Goal: Find specific page/section: Find specific page/section

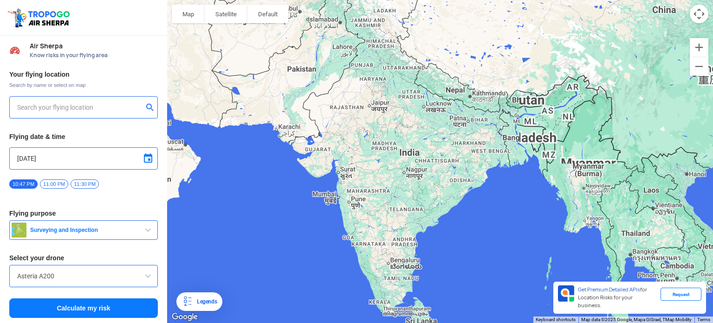
type input "[STREET_ADDRESS]"
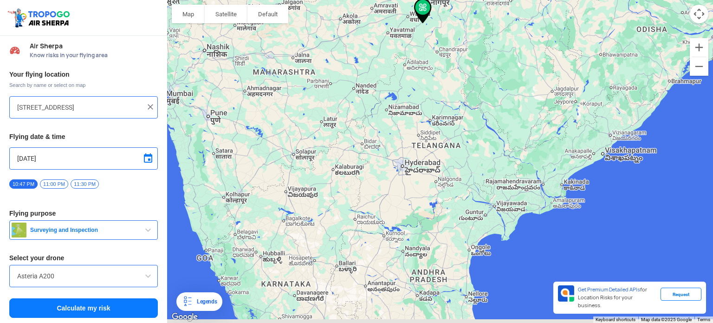
drag, startPoint x: 381, startPoint y: 262, endPoint x: 384, endPoint y: 154, distance: 108.7
click at [384, 154] on div at bounding box center [440, 161] width 546 height 323
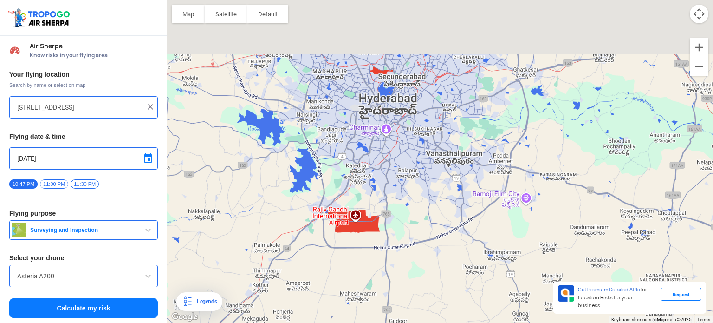
drag, startPoint x: 431, startPoint y: 125, endPoint x: 431, endPoint y: 192, distance: 66.9
click at [431, 192] on div at bounding box center [440, 161] width 546 height 323
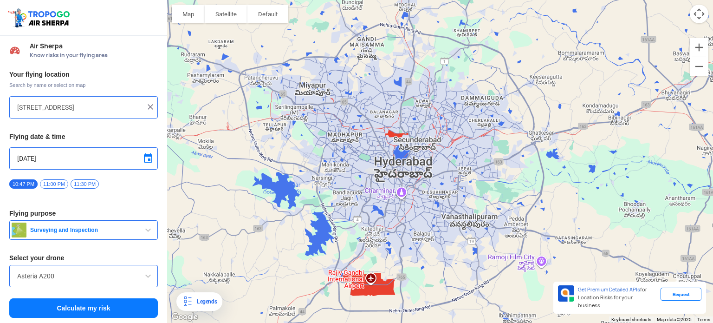
drag, startPoint x: 423, startPoint y: 167, endPoint x: 441, endPoint y: 248, distance: 83.3
click at [441, 248] on div at bounding box center [440, 161] width 546 height 323
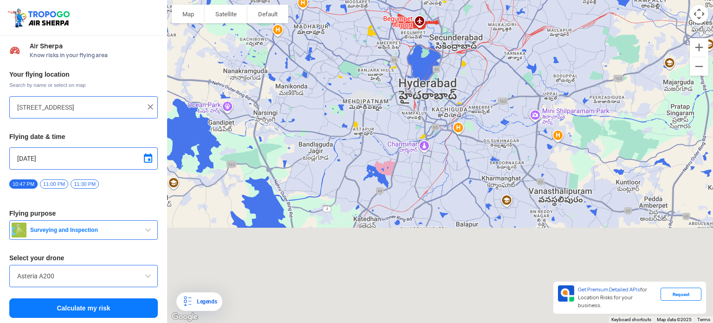
drag, startPoint x: 446, startPoint y: 251, endPoint x: 461, endPoint y: 131, distance: 121.7
click at [461, 131] on div at bounding box center [440, 161] width 546 height 323
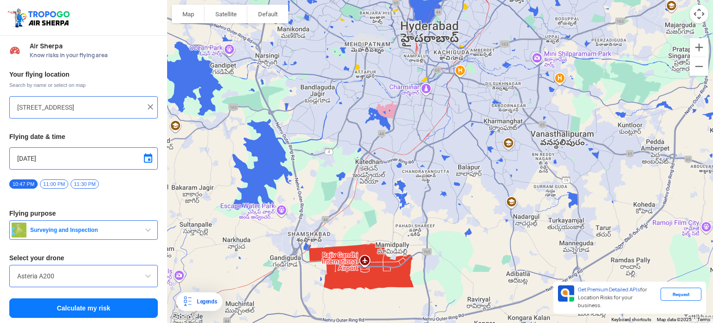
drag, startPoint x: 453, startPoint y: 254, endPoint x: 455, endPoint y: 176, distance: 78.5
click at [455, 176] on div at bounding box center [440, 161] width 546 height 323
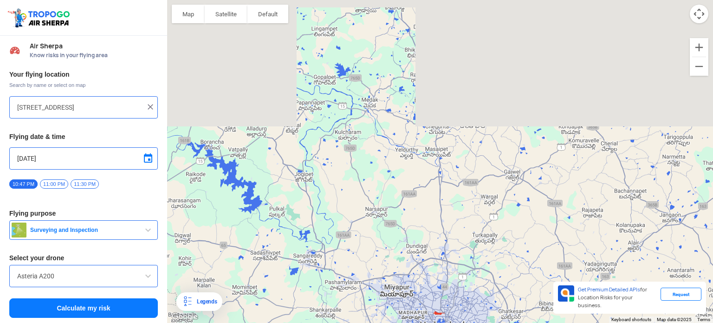
drag, startPoint x: 469, startPoint y: 29, endPoint x: 457, endPoint y: 232, distance: 203.3
click at [458, 245] on div at bounding box center [440, 161] width 546 height 323
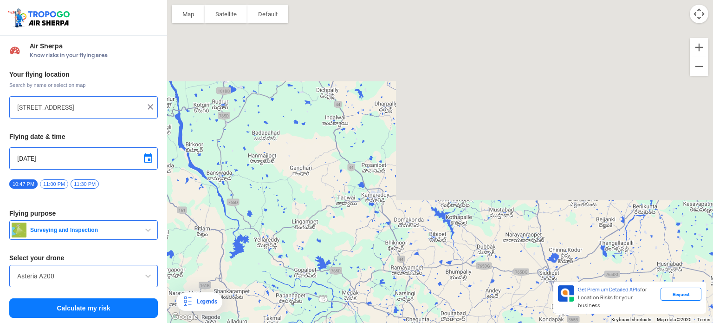
drag, startPoint x: 455, startPoint y: 68, endPoint x: 436, endPoint y: 260, distance: 192.8
click at [436, 260] on div at bounding box center [440, 161] width 546 height 323
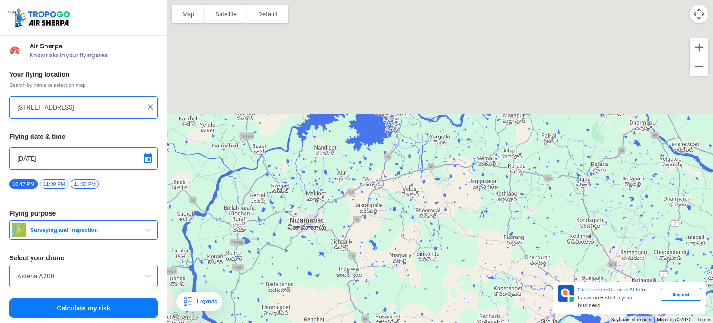
drag, startPoint x: 426, startPoint y: 124, endPoint x: 441, endPoint y: 278, distance: 154.9
click at [441, 278] on div at bounding box center [440, 161] width 546 height 323
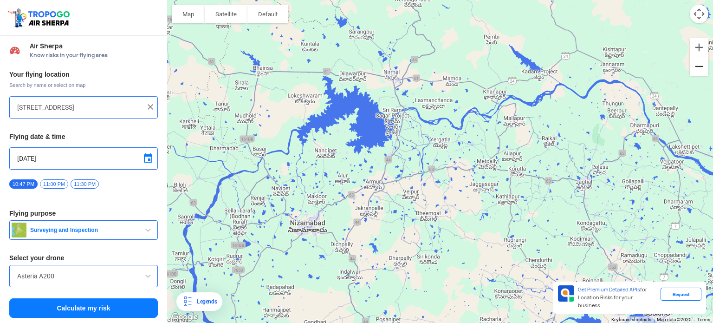
click at [692, 72] on button "Zoom out" at bounding box center [699, 66] width 19 height 19
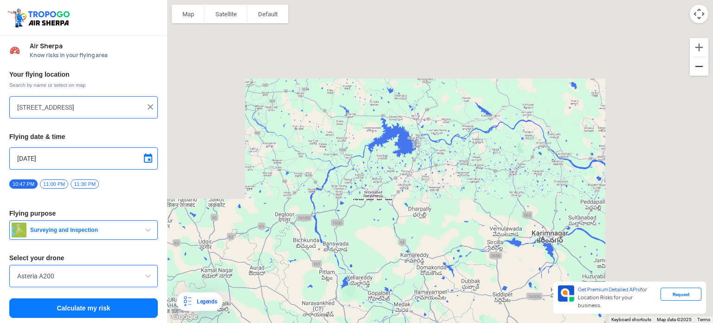
click at [692, 72] on button "Zoom out" at bounding box center [699, 66] width 19 height 19
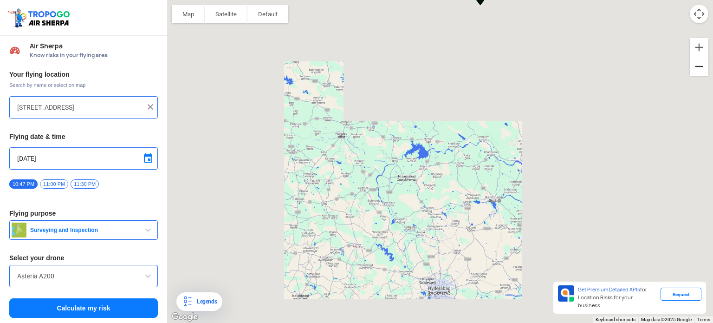
click at [692, 72] on button "Zoom out" at bounding box center [699, 66] width 19 height 19
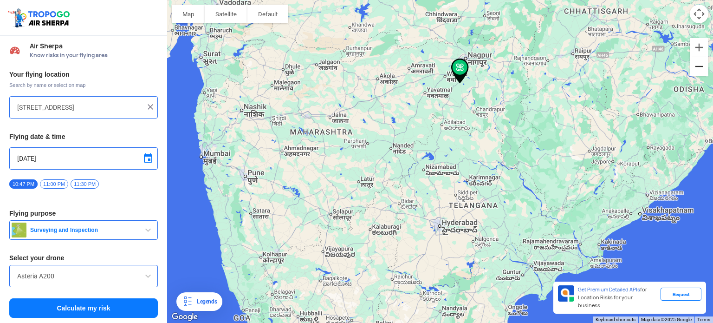
click at [692, 72] on button "Zoom out" at bounding box center [699, 66] width 19 height 19
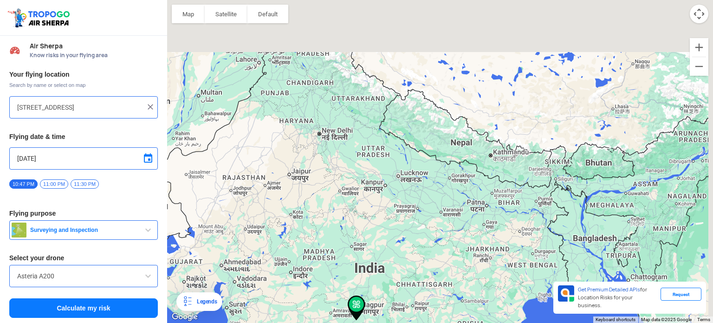
drag, startPoint x: 488, startPoint y: 223, endPoint x: 472, endPoint y: 275, distance: 53.3
click at [472, 275] on div at bounding box center [440, 161] width 546 height 323
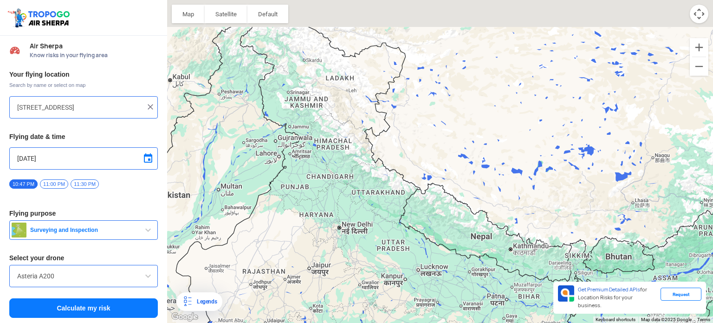
drag, startPoint x: 431, startPoint y: 111, endPoint x: 453, endPoint y: 298, distance: 187.6
click at [453, 298] on div at bounding box center [440, 161] width 546 height 323
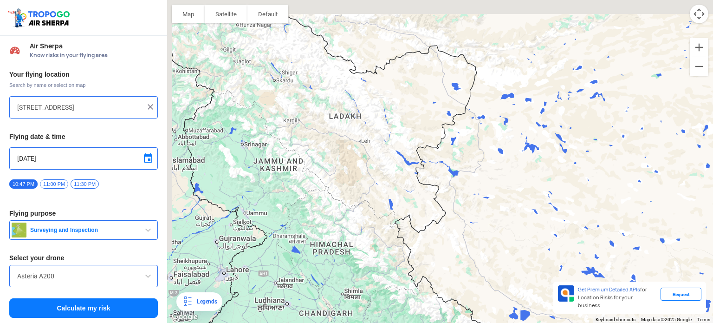
drag, startPoint x: 334, startPoint y: 80, endPoint x: 395, endPoint y: 191, distance: 126.4
click at [395, 191] on div at bounding box center [440, 161] width 546 height 323
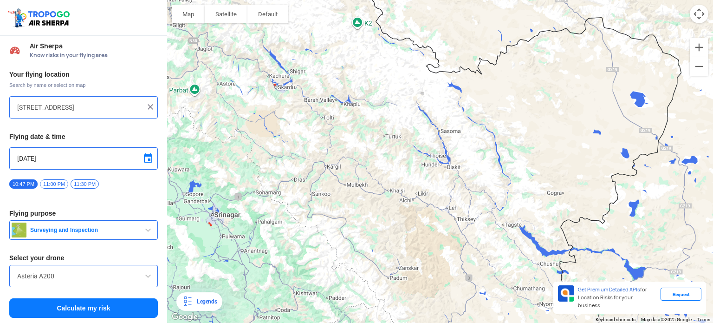
drag, startPoint x: 386, startPoint y: 172, endPoint x: 500, endPoint y: 244, distance: 134.8
click at [500, 244] on div at bounding box center [440, 161] width 546 height 323
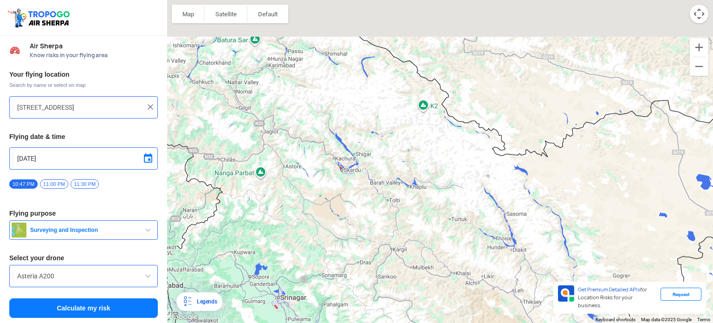
drag, startPoint x: 309, startPoint y: 119, endPoint x: 374, endPoint y: 203, distance: 106.3
click at [374, 203] on div at bounding box center [440, 161] width 546 height 323
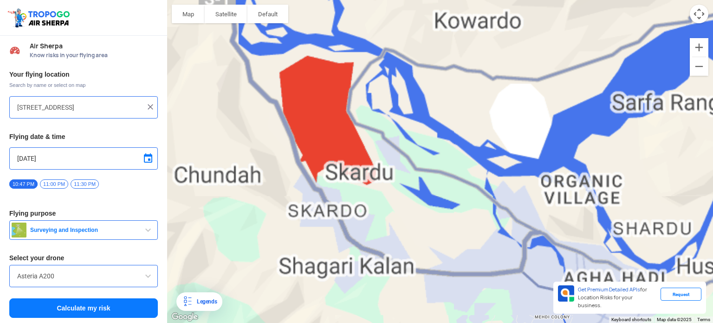
drag, startPoint x: 379, startPoint y: 117, endPoint x: 388, endPoint y: 248, distance: 131.3
click at [388, 248] on div at bounding box center [440, 161] width 546 height 323
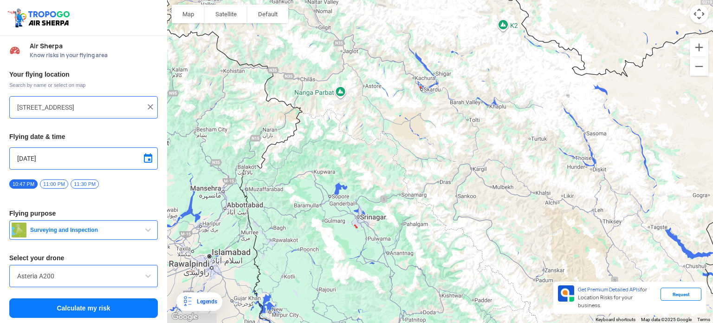
drag, startPoint x: 518, startPoint y: 239, endPoint x: 455, endPoint y: 131, distance: 125.5
click at [455, 131] on div at bounding box center [440, 161] width 546 height 323
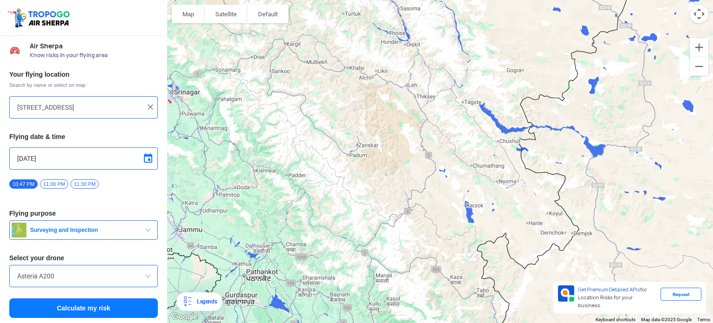
drag, startPoint x: 513, startPoint y: 216, endPoint x: 323, endPoint y: 87, distance: 229.7
click at [325, 89] on div at bounding box center [440, 161] width 546 height 323
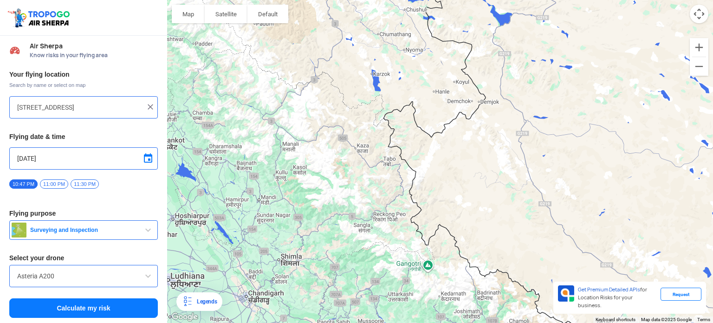
drag, startPoint x: 435, startPoint y: 195, endPoint x: 349, endPoint y: 72, distance: 150.4
click at [349, 72] on div at bounding box center [440, 161] width 546 height 323
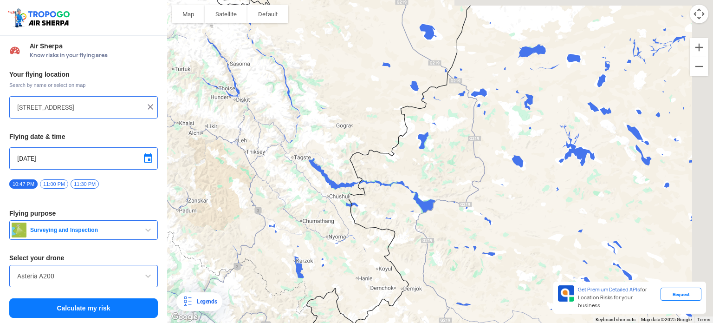
drag, startPoint x: 406, startPoint y: 102, endPoint x: 304, endPoint y: 311, distance: 232.7
click at [304, 311] on div at bounding box center [440, 161] width 546 height 323
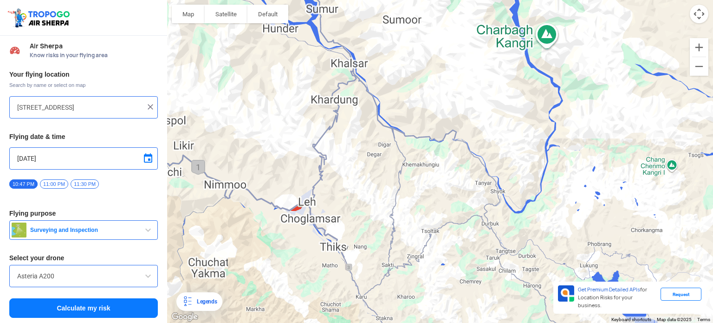
click at [301, 227] on div at bounding box center [440, 161] width 546 height 323
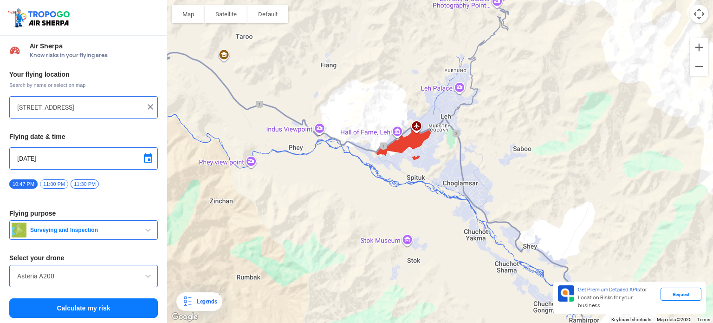
click at [80, 272] on input "Asteria A200" at bounding box center [83, 275] width 133 height 11
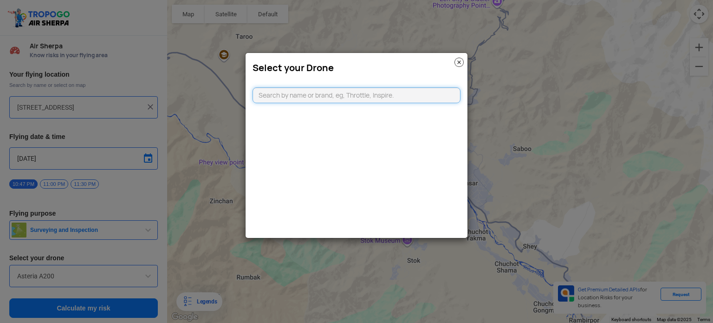
click at [281, 88] on input "text" at bounding box center [357, 95] width 208 height 16
click at [462, 60] on img at bounding box center [459, 62] width 9 height 9
